Goal: Task Accomplishment & Management: Manage account settings

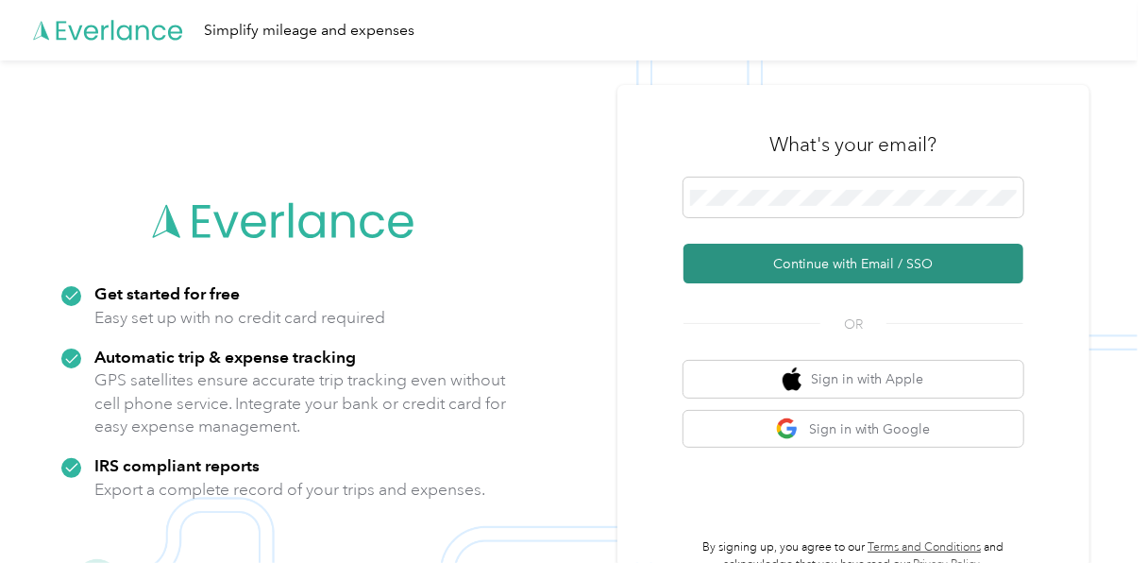
click at [858, 262] on button "Continue with Email / SSO" at bounding box center [854, 264] width 340 height 40
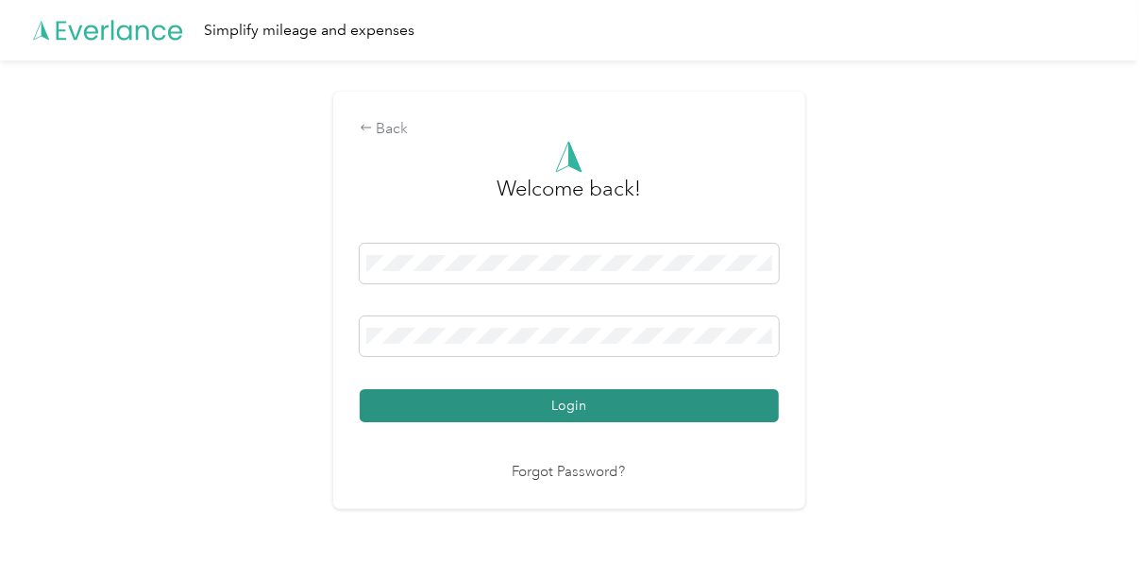
click at [617, 404] on button "Login" at bounding box center [569, 405] width 419 height 33
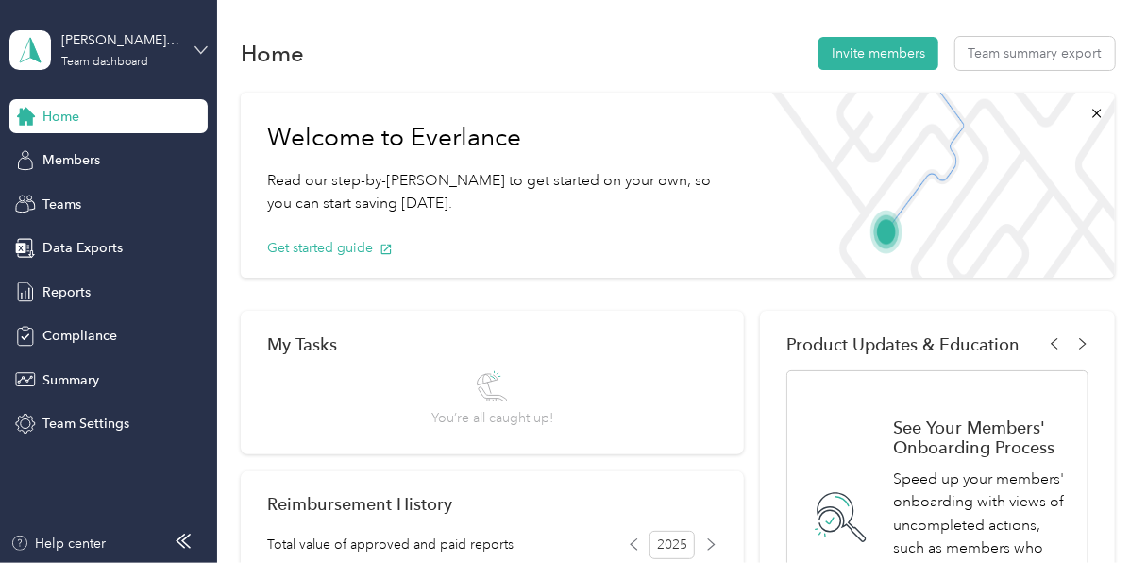
click at [201, 49] on icon at bounding box center [201, 49] width 13 height 13
click at [110, 201] on div "Personal dashboard" at bounding box center [262, 190] width 478 height 33
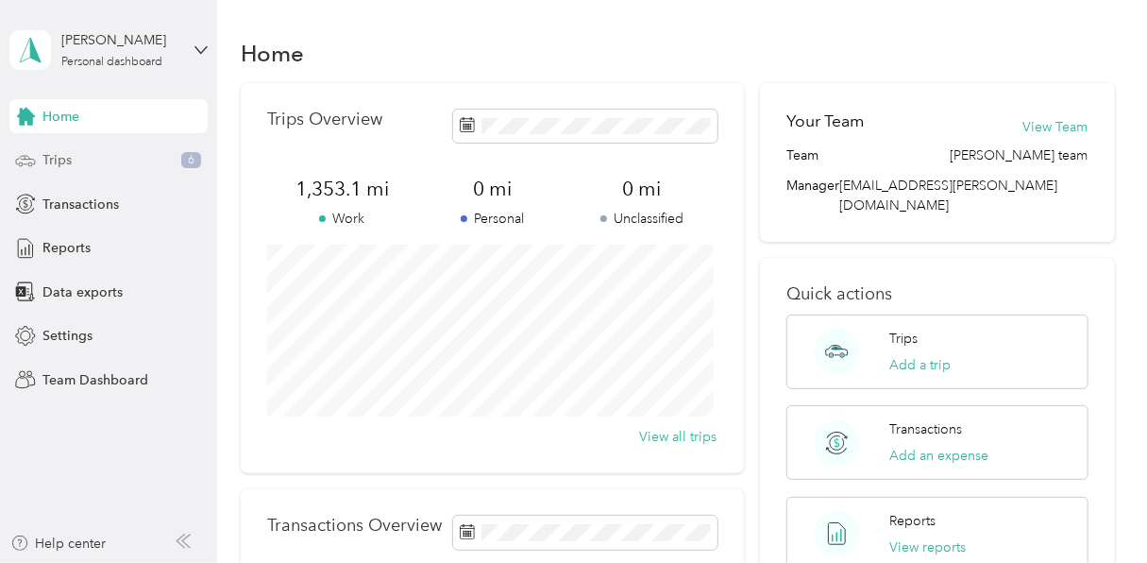
click at [57, 159] on span "Trips" at bounding box center [56, 160] width 29 height 20
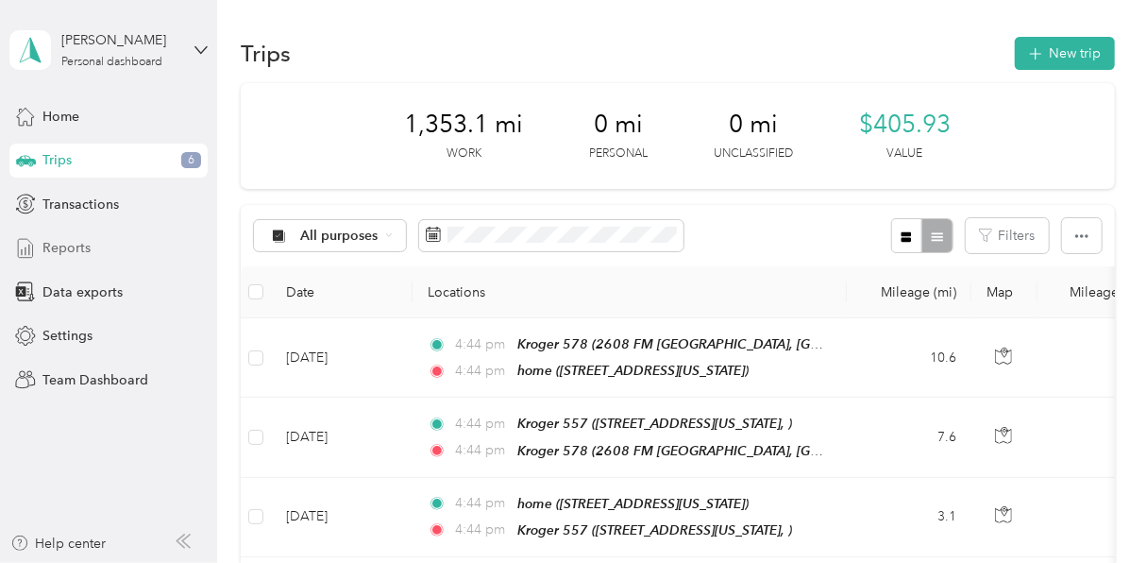
click at [73, 245] on span "Reports" at bounding box center [66, 248] width 48 height 20
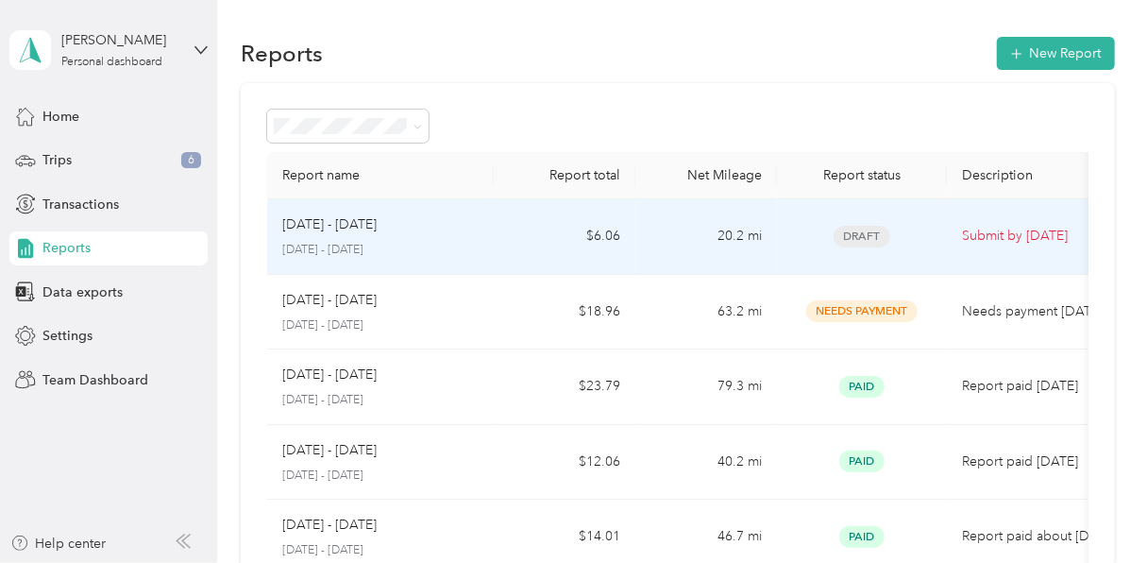
click at [866, 230] on span "Draft" at bounding box center [862, 237] width 57 height 22
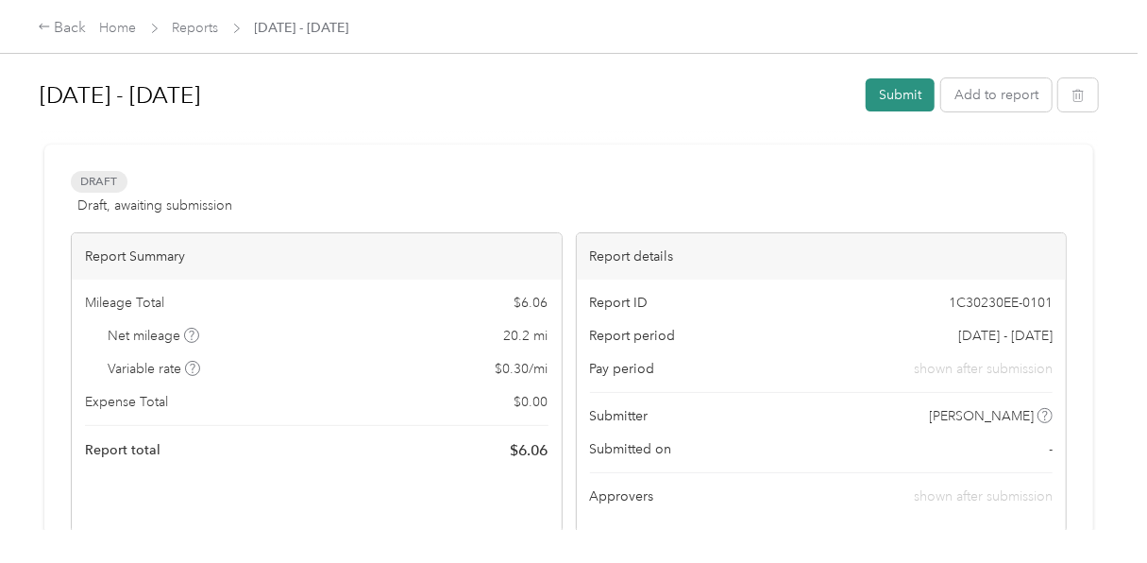
click at [906, 93] on button "Submit" at bounding box center [900, 94] width 69 height 33
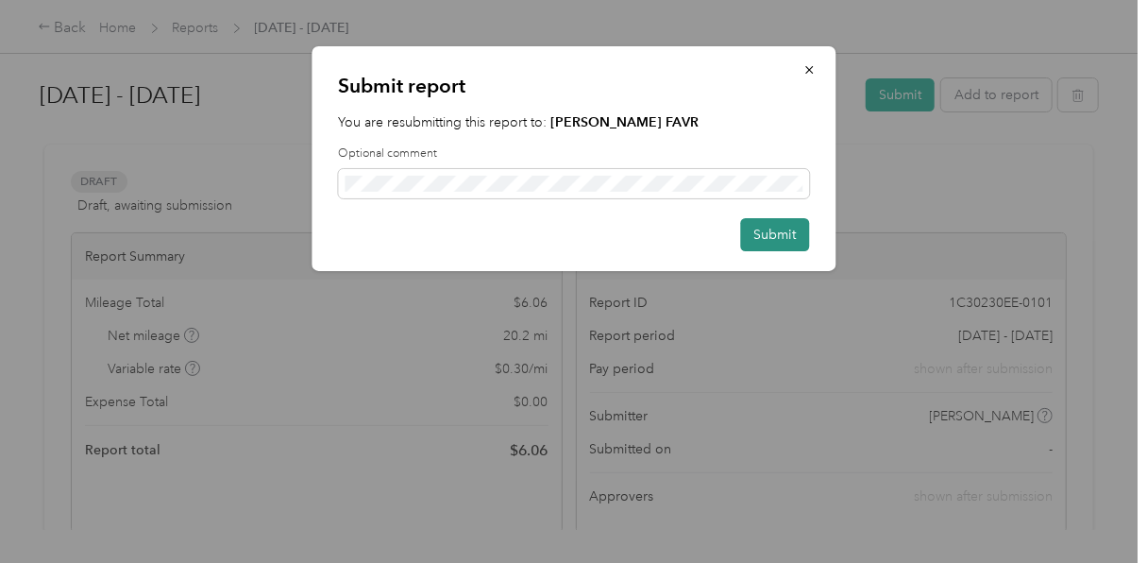
click at [770, 233] on button "Submit" at bounding box center [774, 234] width 69 height 33
